Goal: Task Accomplishment & Management: Complete application form

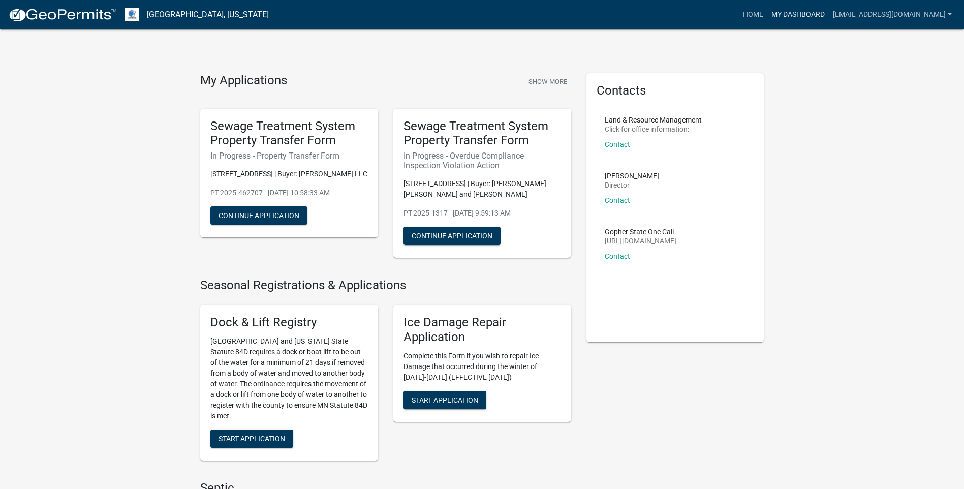
click at [829, 14] on link "My Dashboard" at bounding box center [799, 14] width 62 height 19
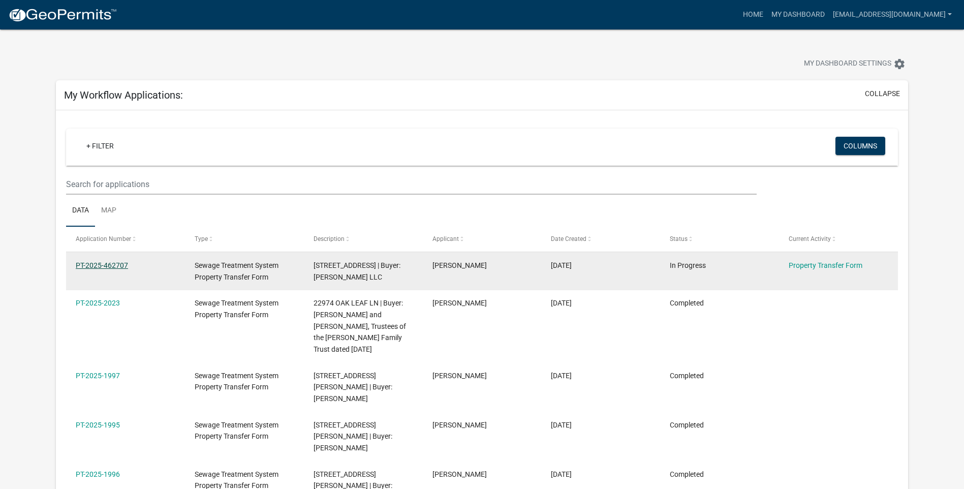
click at [110, 261] on link "PT-2025-462707" at bounding box center [102, 265] width 52 height 8
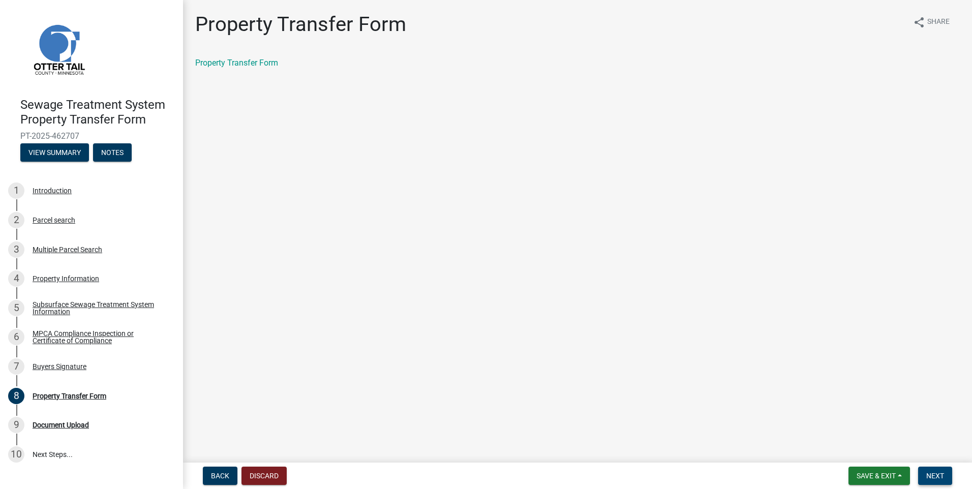
click at [931, 473] on span "Next" at bounding box center [935, 476] width 18 height 8
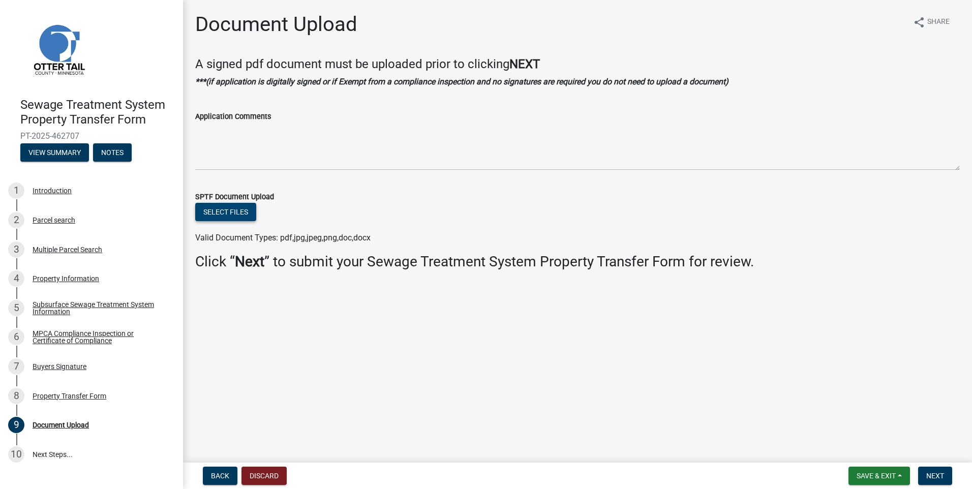
click at [236, 207] on button "Select files" at bounding box center [225, 212] width 61 height 18
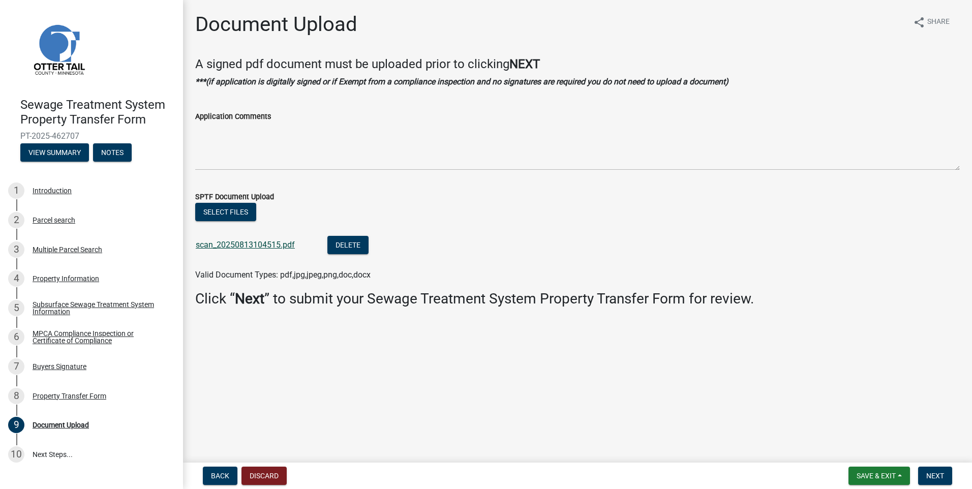
click at [237, 240] on link "scan_20250813104515.pdf" at bounding box center [245, 245] width 99 height 10
click at [928, 472] on span "Next" at bounding box center [935, 476] width 18 height 8
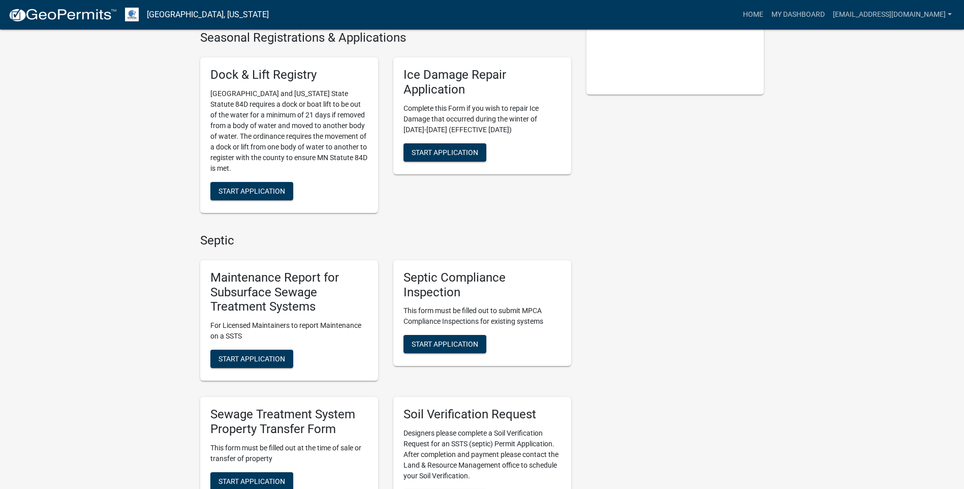
scroll to position [356, 0]
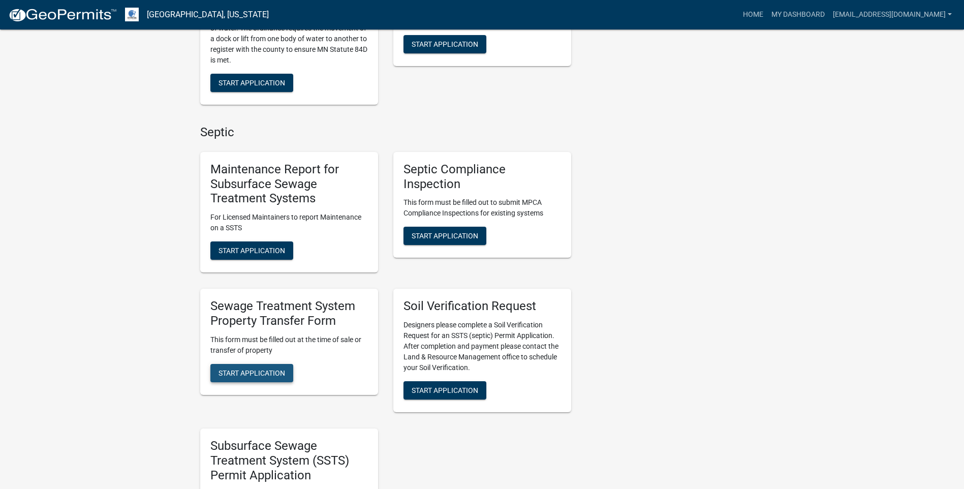
click at [268, 378] on button "Start Application" at bounding box center [251, 373] width 83 height 18
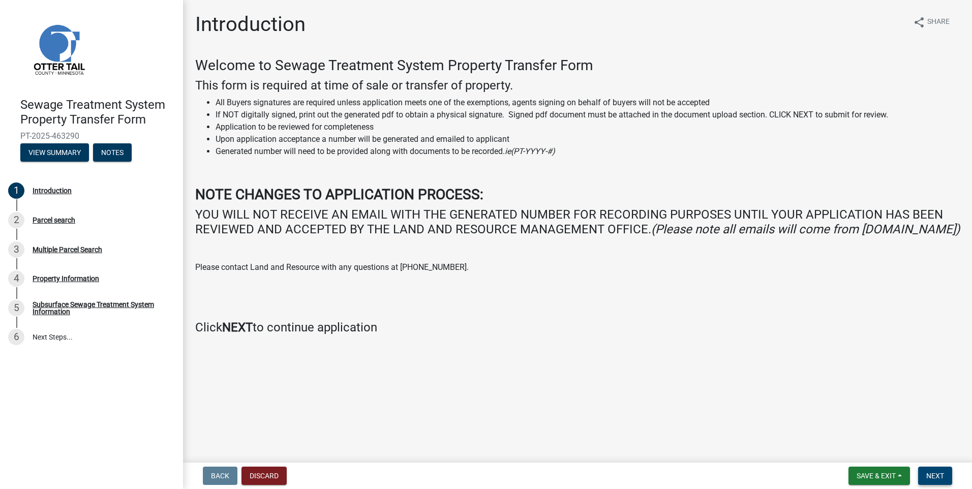
click at [942, 477] on span "Next" at bounding box center [935, 476] width 18 height 8
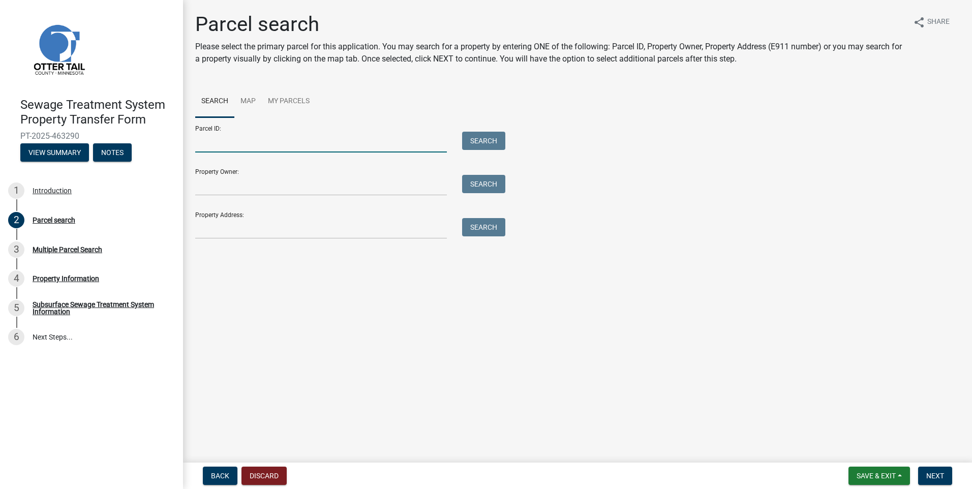
click at [276, 144] on input "Parcel ID:" at bounding box center [321, 142] width 252 height 21
paste input "54000240162000"
type input "54000240162001"
click at [482, 145] on button "Search" at bounding box center [483, 141] width 43 height 18
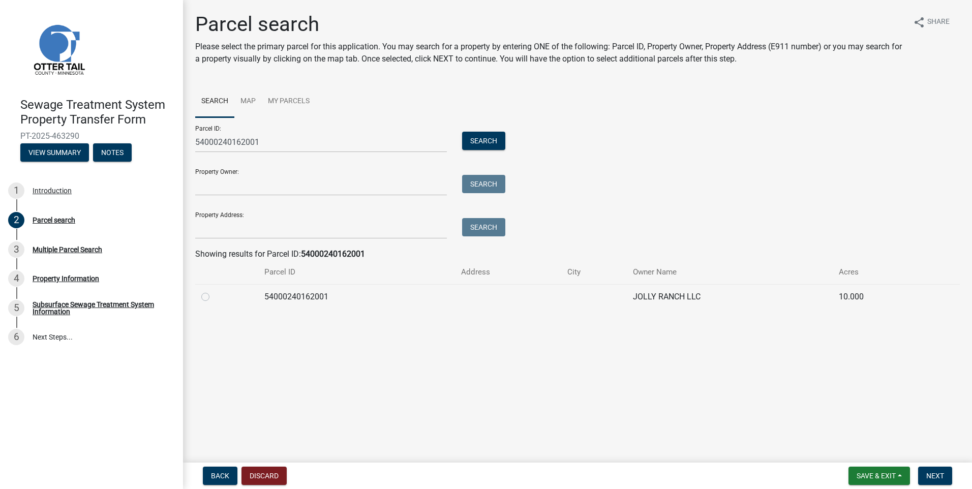
drag, startPoint x: 204, startPoint y: 297, endPoint x: 220, endPoint y: 304, distance: 17.8
click at [214, 291] on label at bounding box center [214, 291] width 0 height 0
click at [214, 297] on input "radio" at bounding box center [217, 294] width 7 height 7
radio input "true"
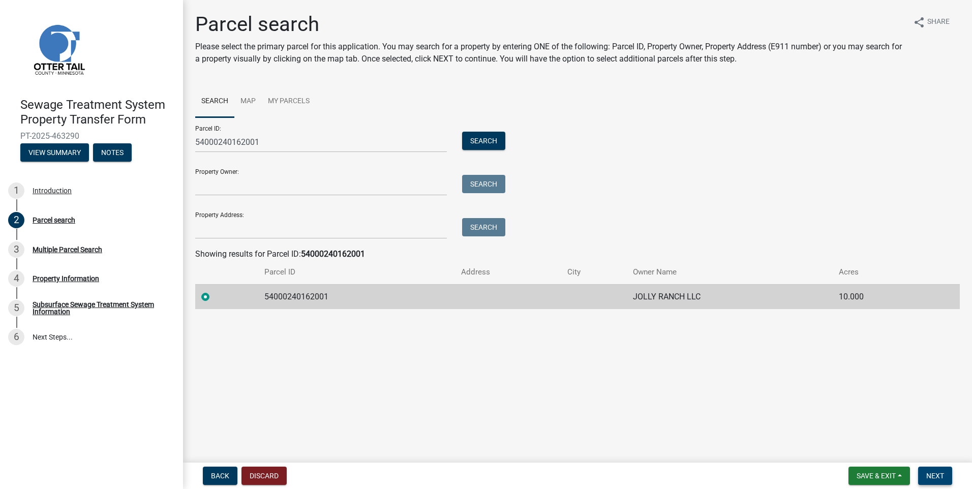
click at [943, 481] on button "Next" at bounding box center [935, 476] width 34 height 18
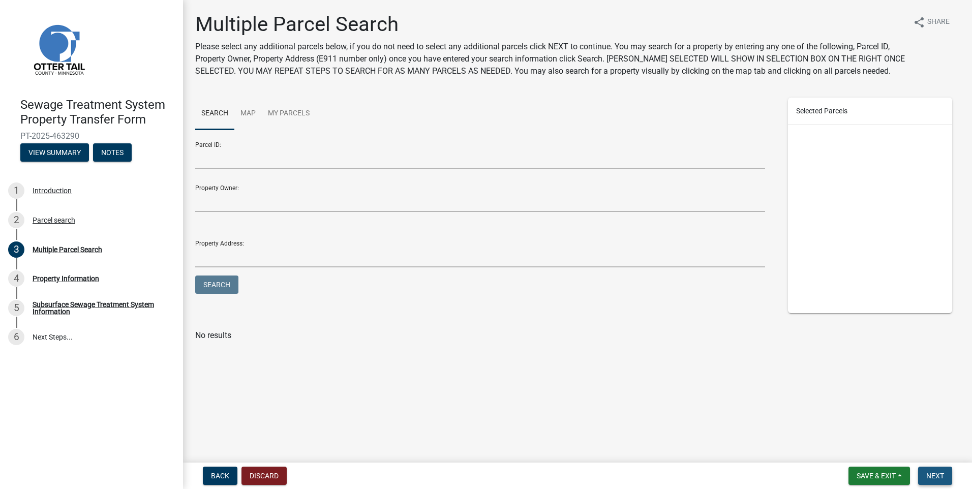
click at [939, 478] on span "Next" at bounding box center [935, 476] width 18 height 8
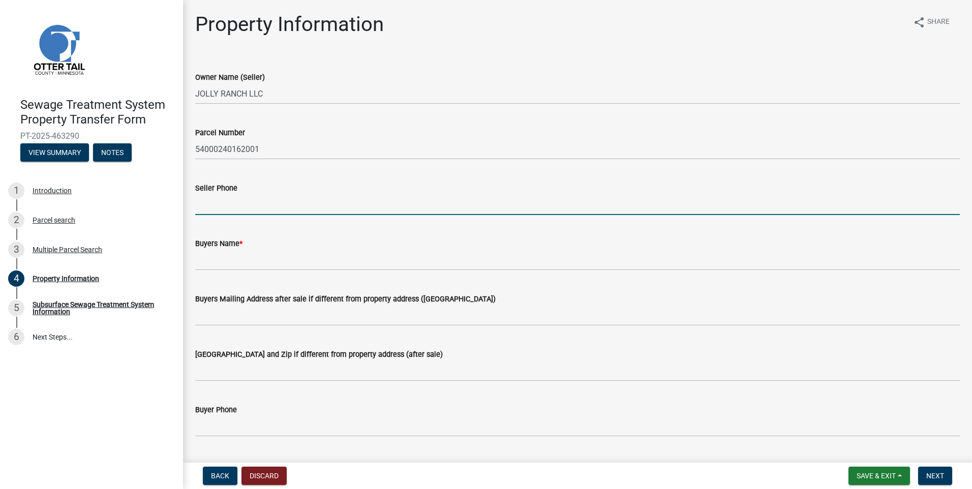
click at [237, 204] on input "Seller Phone" at bounding box center [577, 204] width 765 height 21
type input "2187311985"
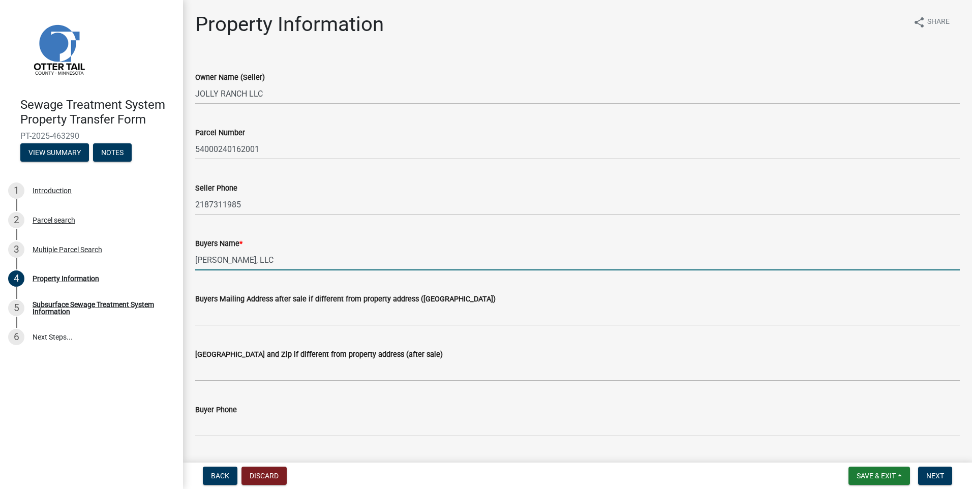
type input "[PERSON_NAME], LLC"
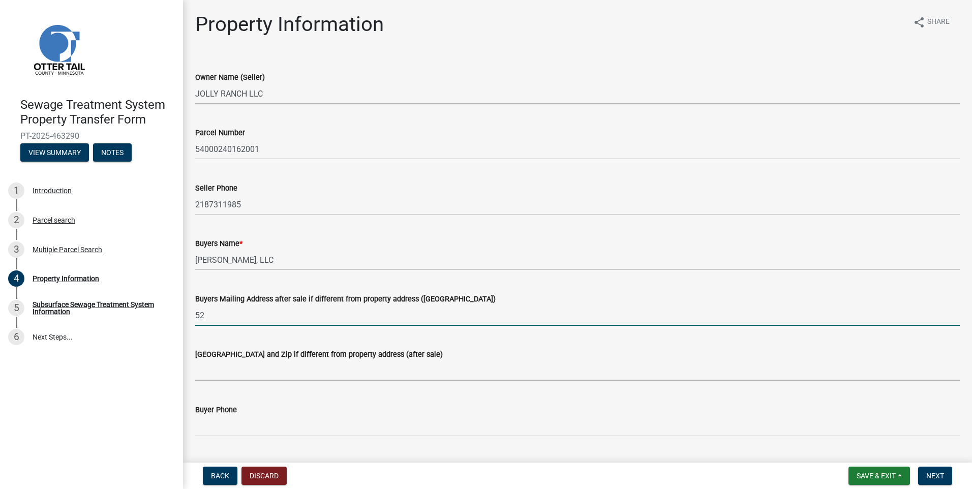
type input "5"
type input "[STREET_ADDRESS]"
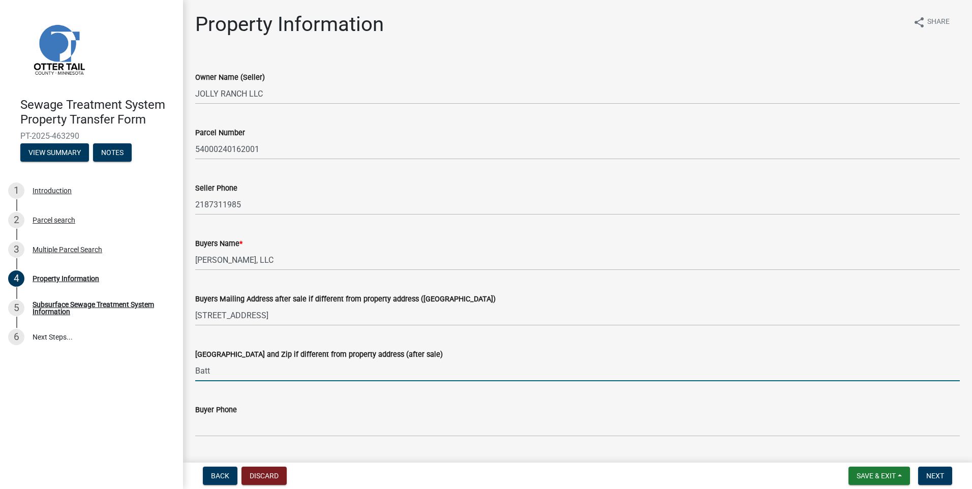
type input "[GEOGRAPHIC_DATA]"
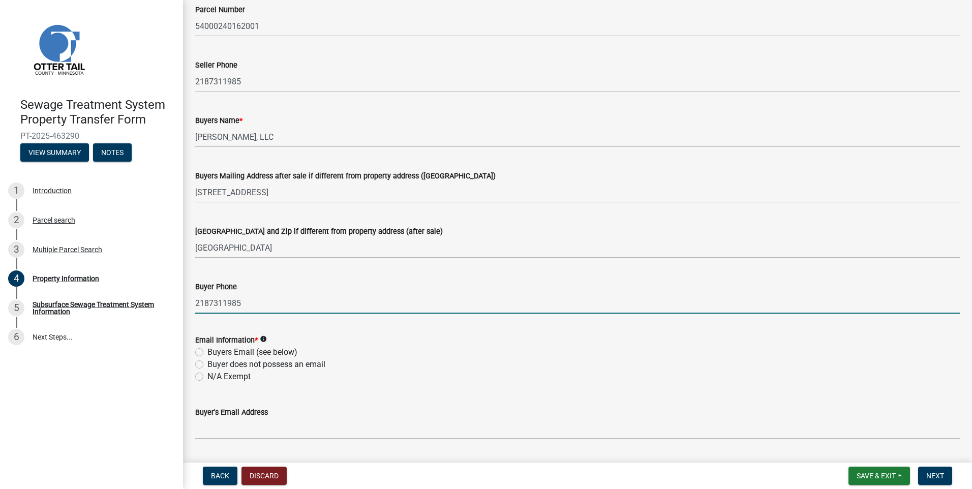
scroll to position [153, 0]
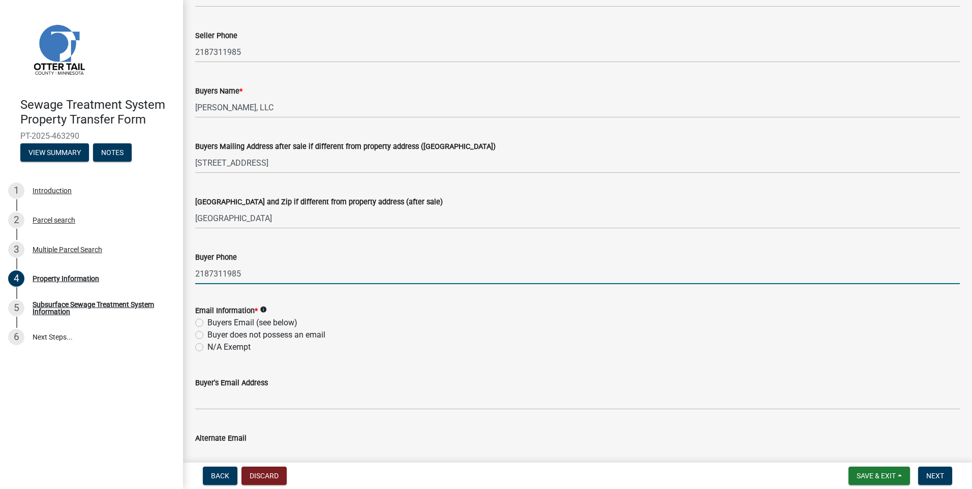
type input "2187311985"
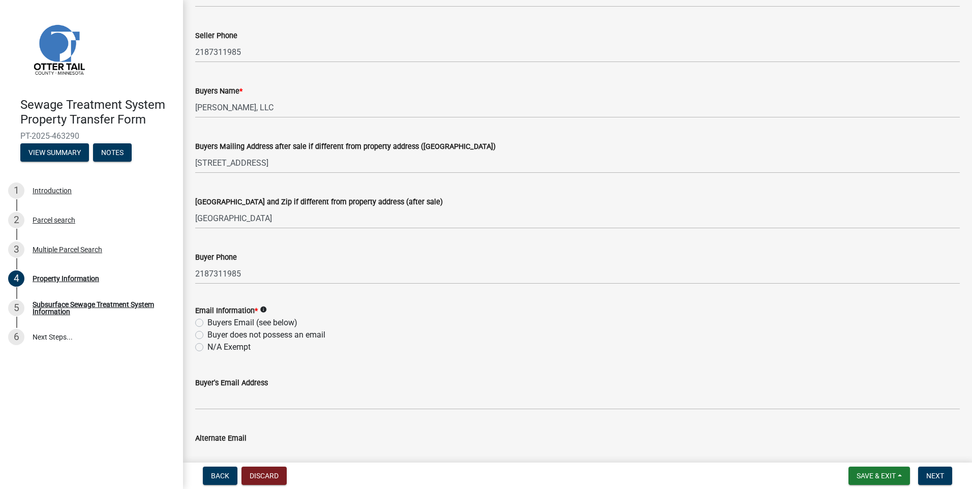
click at [207, 347] on label "N/A Exempt" at bounding box center [228, 347] width 43 height 12
click at [207, 347] on input "N/A Exempt" at bounding box center [210, 344] width 7 height 7
radio input "true"
click at [931, 479] on span "Next" at bounding box center [935, 476] width 18 height 8
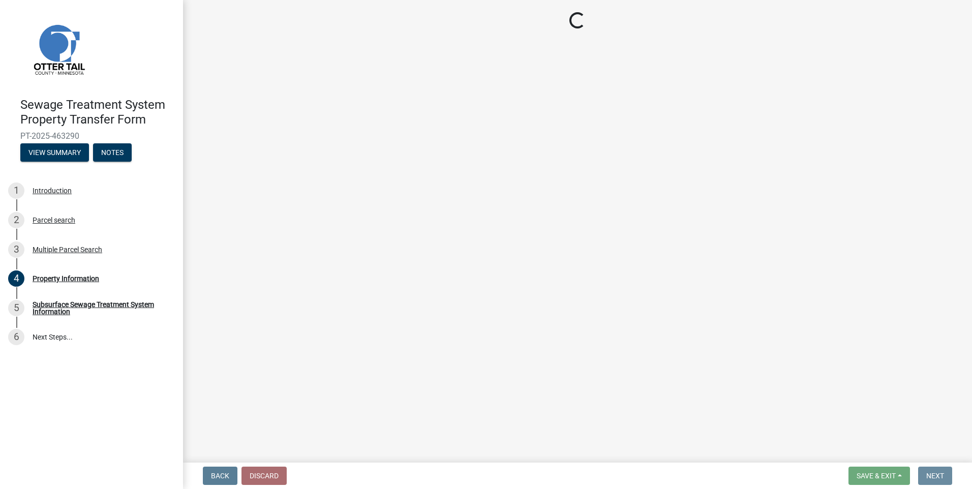
scroll to position [0, 0]
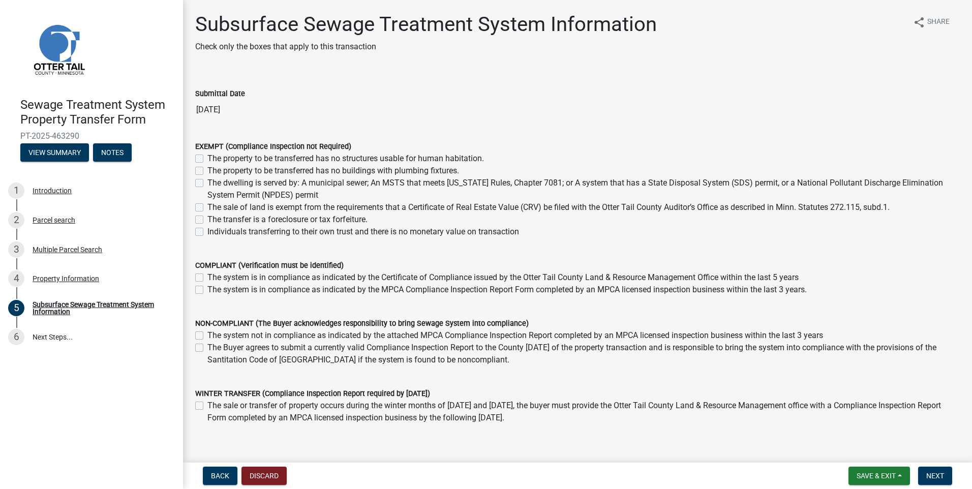
click at [207, 207] on label "The sale of land is exempt from the requirements that a Certificate of Real Est…" at bounding box center [548, 207] width 682 height 12
click at [207, 207] on input "The sale of land is exempt from the requirements that a Certificate of Real Est…" at bounding box center [210, 204] width 7 height 7
checkbox input "true"
checkbox input "false"
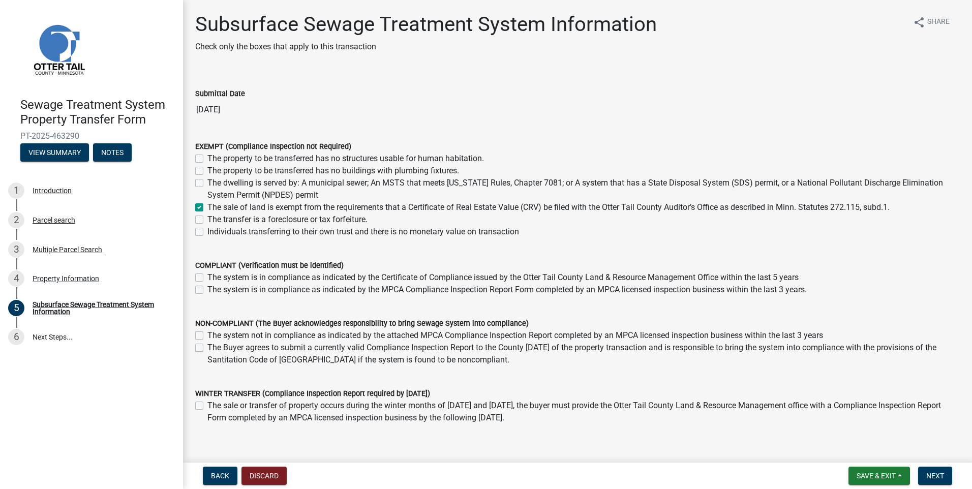
checkbox input "false"
checkbox input "true"
checkbox input "false"
click at [926, 476] on button "Next" at bounding box center [935, 476] width 34 height 18
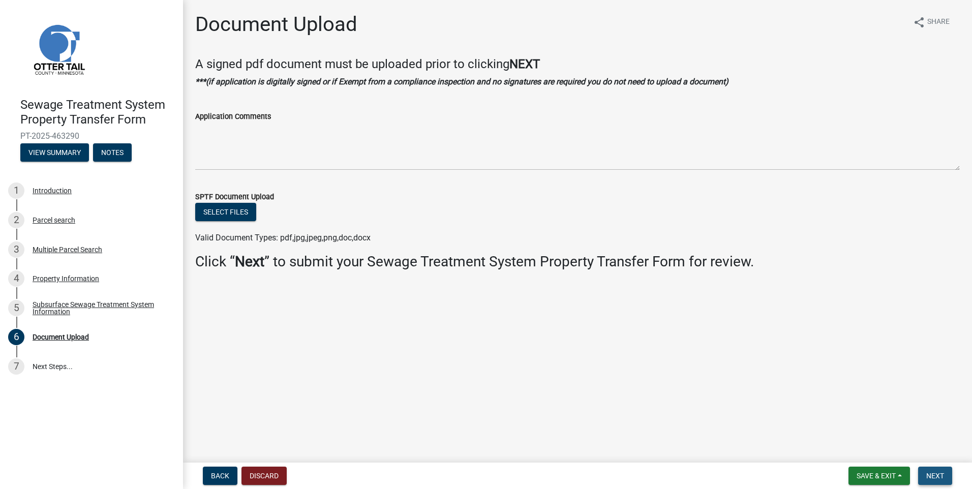
click at [926, 476] on button "Next" at bounding box center [935, 476] width 34 height 18
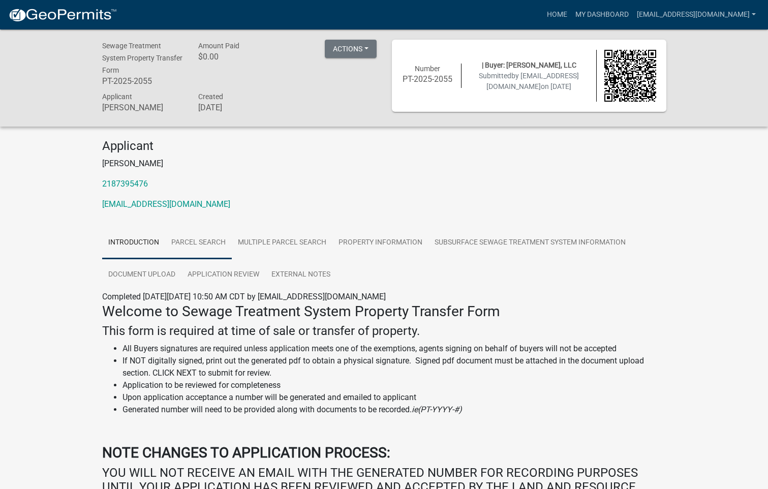
click at [219, 245] on link "Parcel search" at bounding box center [198, 243] width 67 height 33
